Goal: Find specific page/section: Find specific page/section

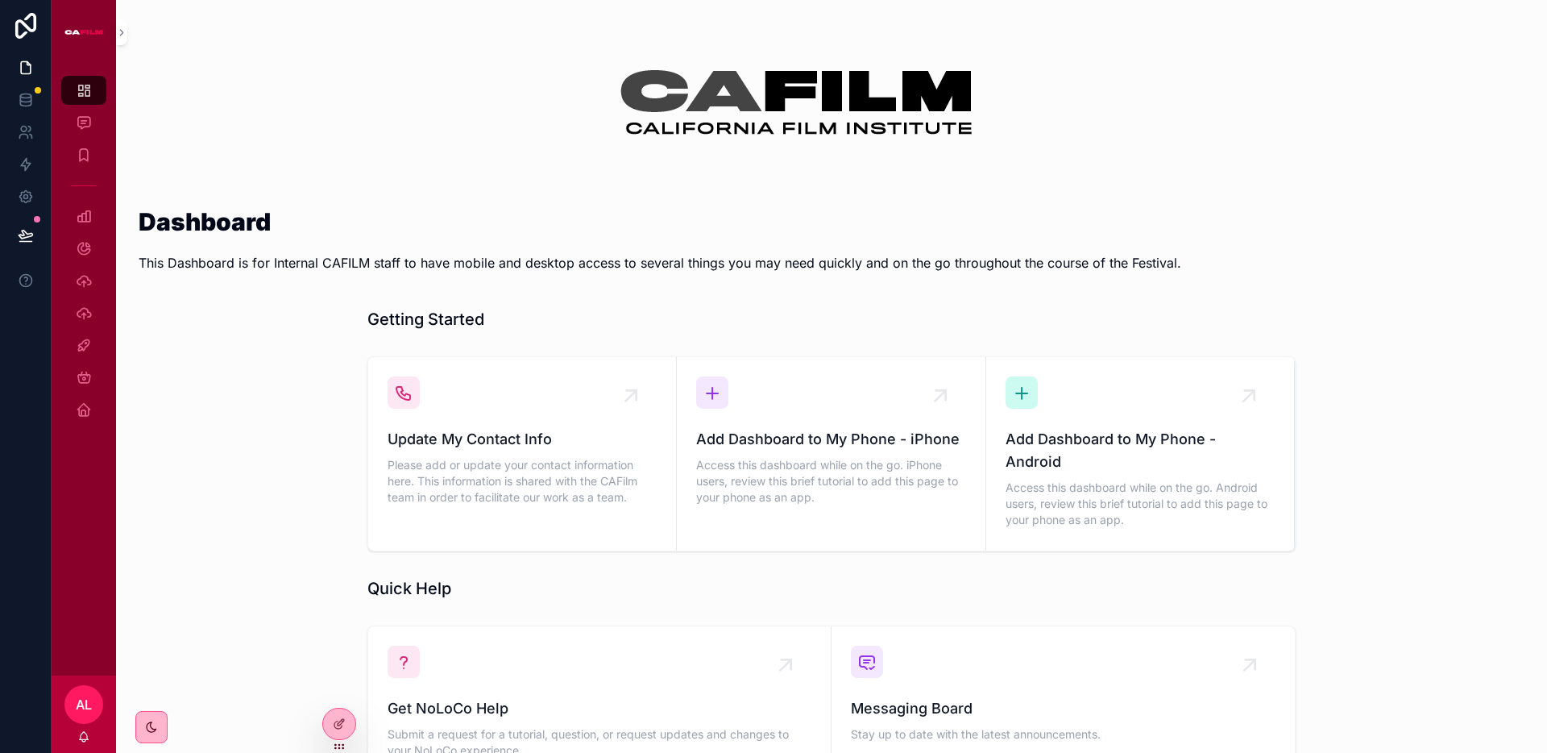
click at [280, 410] on div "Update My Contact Info Please add or update your contact information here. This…" at bounding box center [831, 454] width 1405 height 208
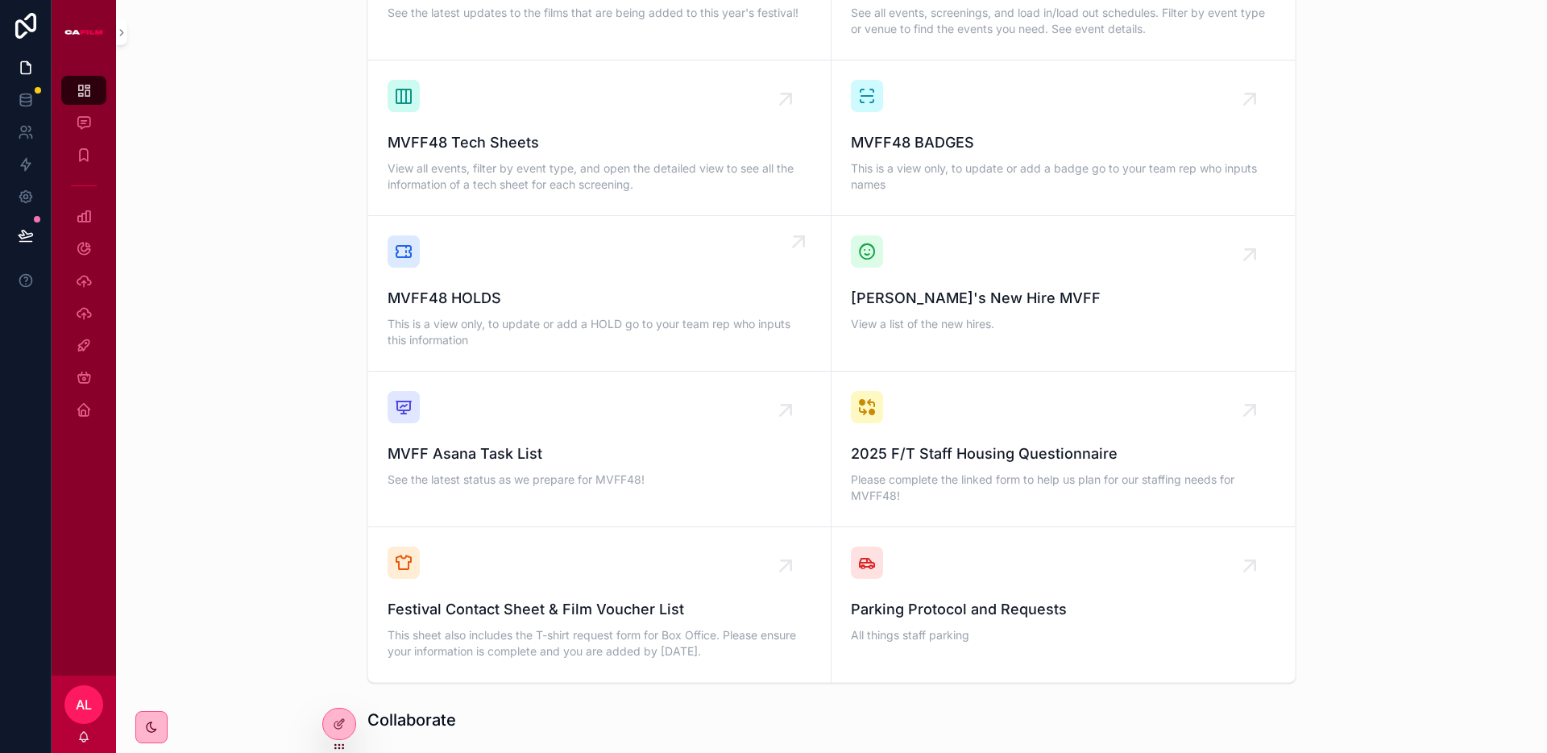
scroll to position [1230, 0]
click at [985, 161] on span "This is a view only, to update or add a badge go to your team rep who inputs na…" at bounding box center [1063, 177] width 425 height 32
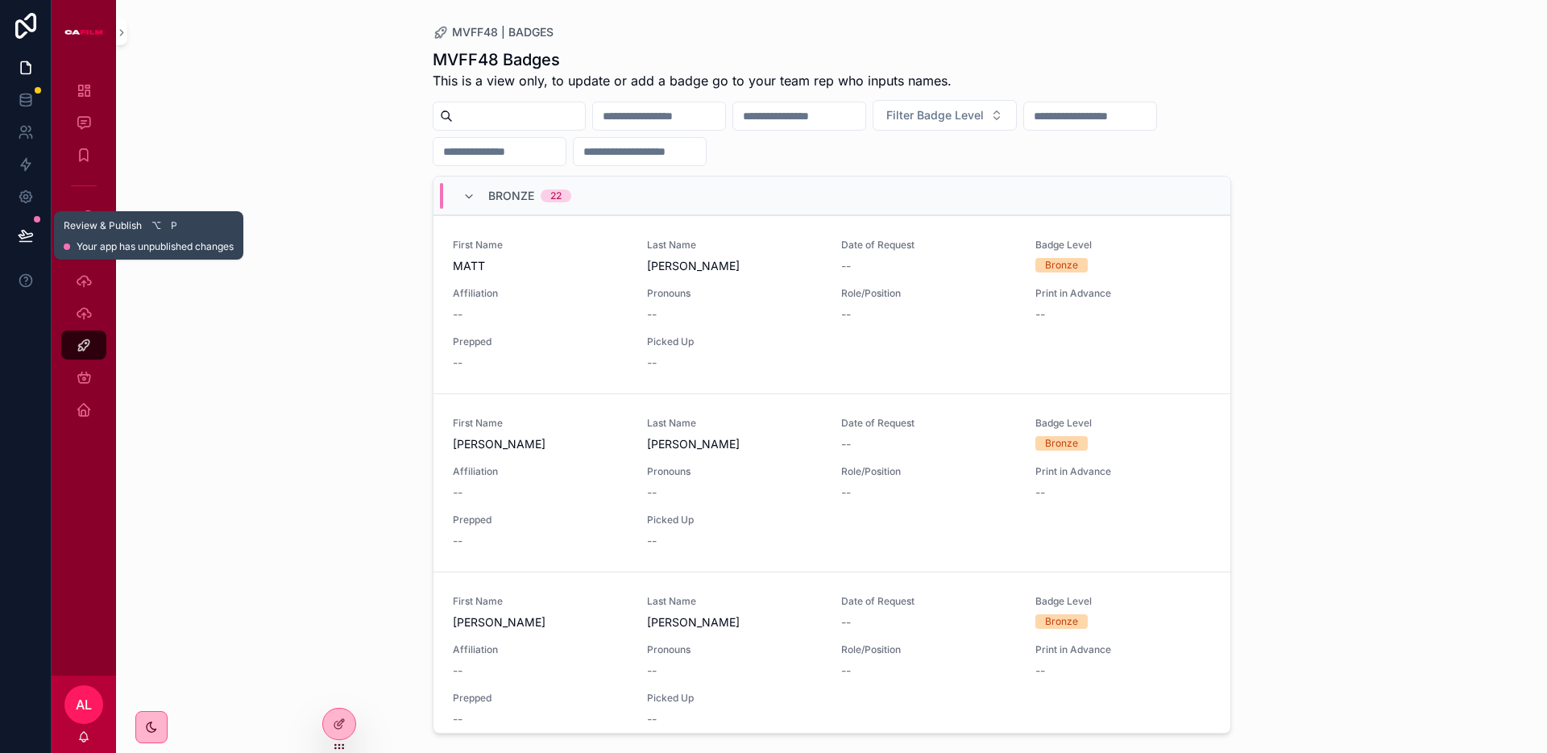
click at [18, 230] on icon at bounding box center [26, 235] width 16 height 16
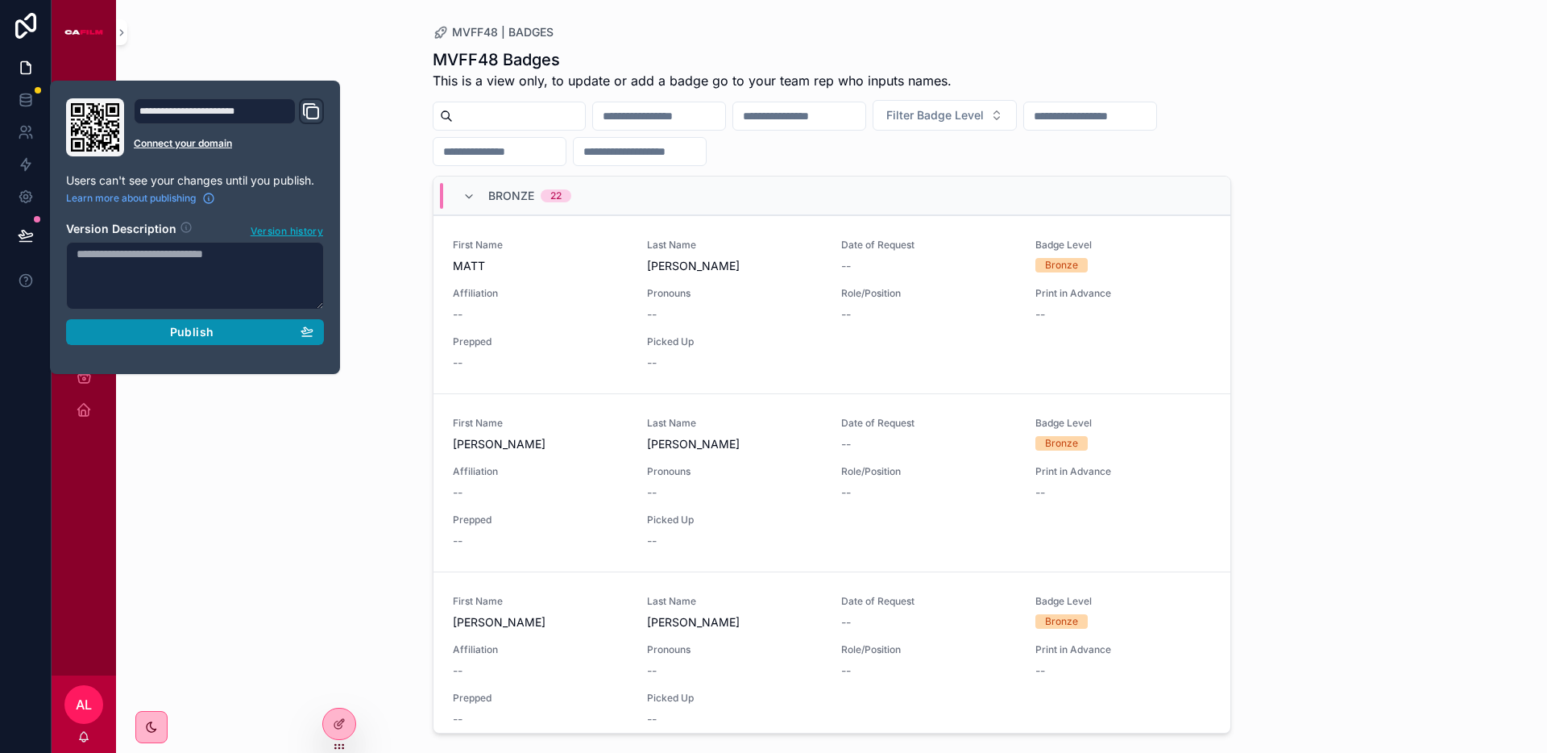
drag, startPoint x: 230, startPoint y: 335, endPoint x: 302, endPoint y: 329, distance: 72.0
click at [230, 335] on div "Publish" at bounding box center [195, 332] width 237 height 15
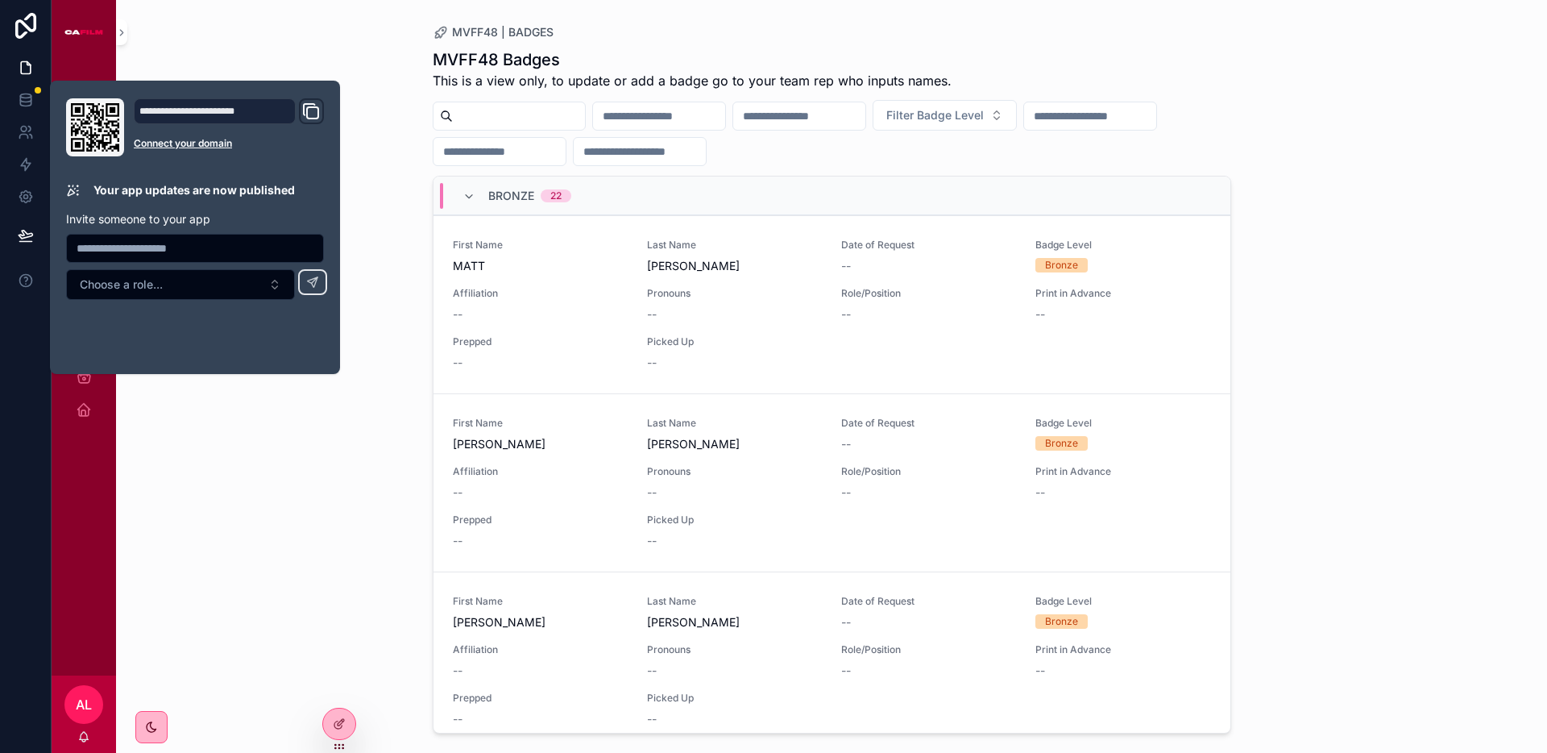
click at [412, 109] on div "MVFF48 | BADGES MVFF48 Badges This is a view only, to update or add a badge go …" at bounding box center [831, 376] width 1431 height 753
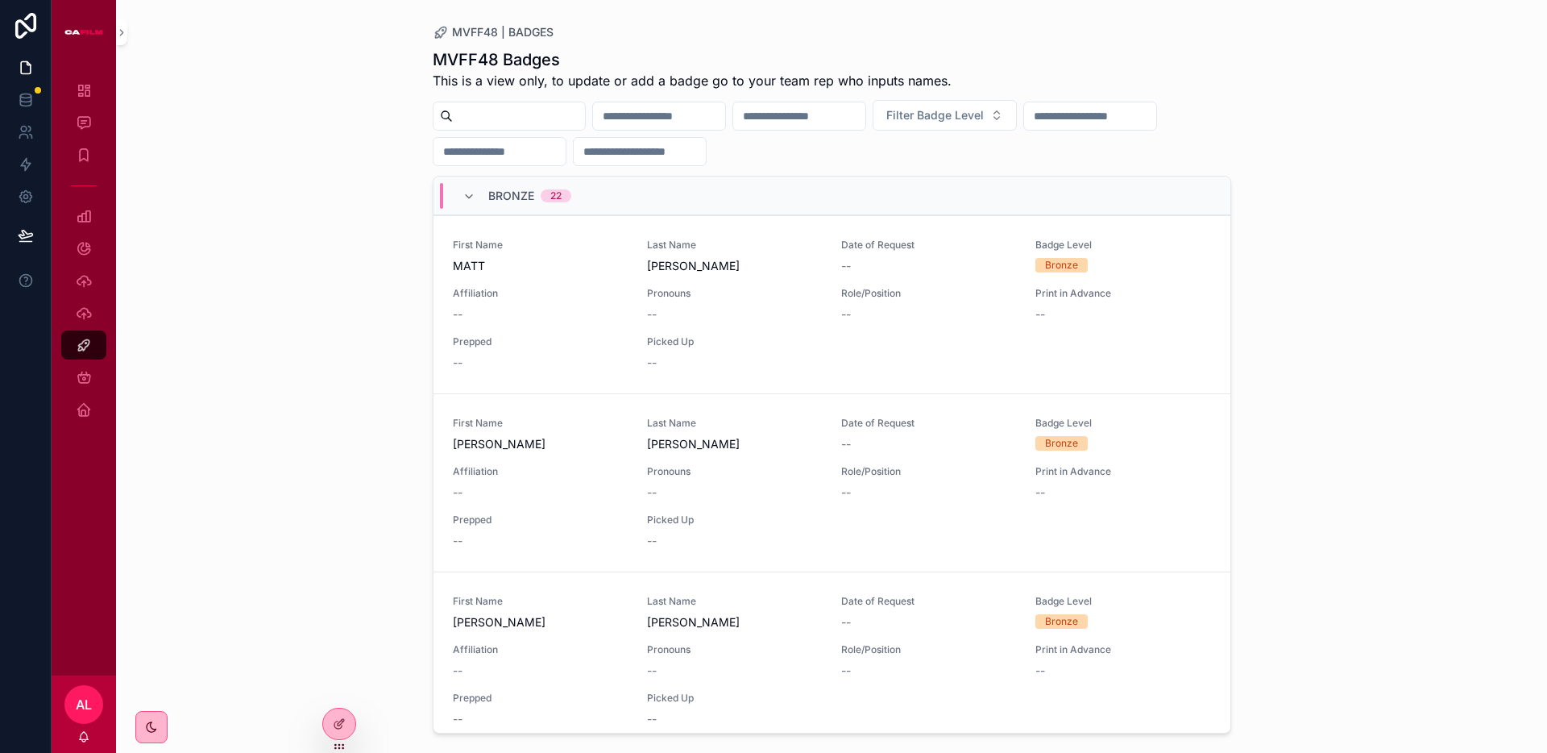
click at [326, 68] on div "MVFF48 | BADGES MVFF48 Badges This is a view only, to update or add a badge go …" at bounding box center [831, 376] width 1431 height 753
